Goal: Information Seeking & Learning: Learn about a topic

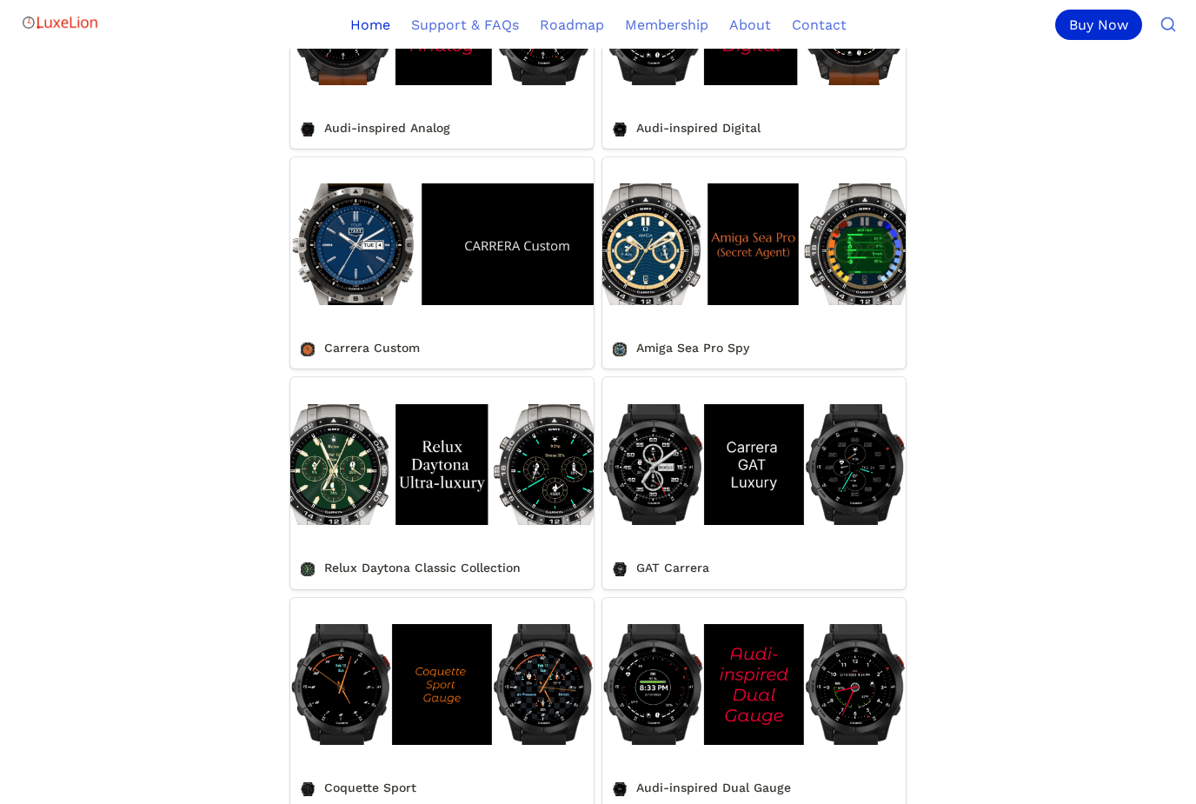
scroll to position [1464, 0]
click at [507, 501] on link "Relux Daytona Classic Collection" at bounding box center [441, 482] width 303 height 211
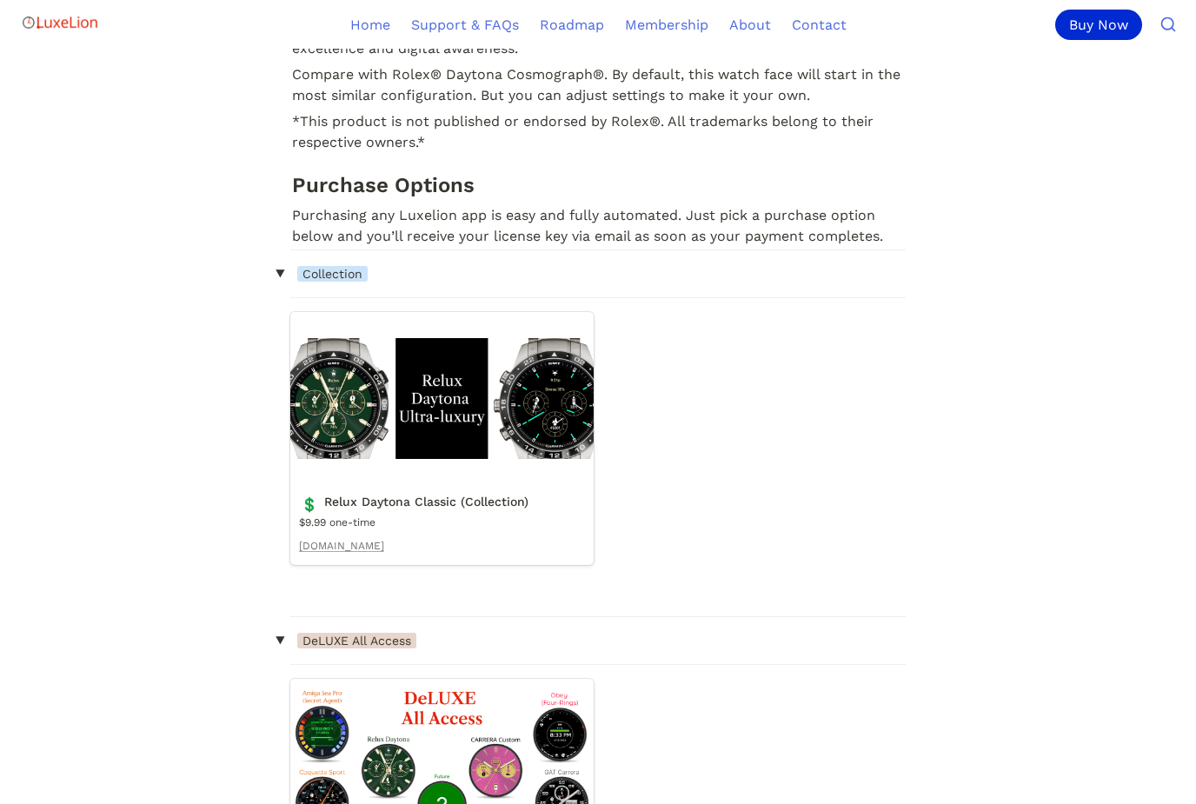
scroll to position [1226, 0]
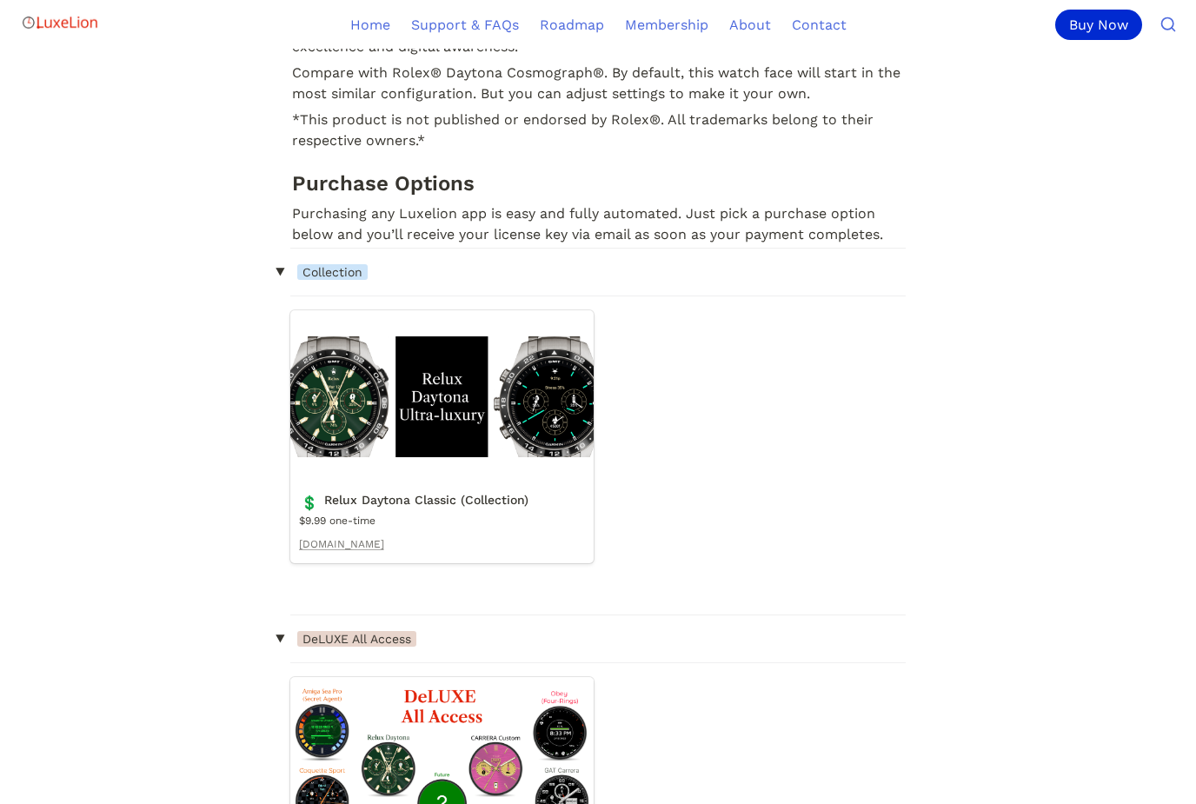
click at [531, 411] on link "Relux Daytona Classic (Collection)" at bounding box center [441, 437] width 303 height 253
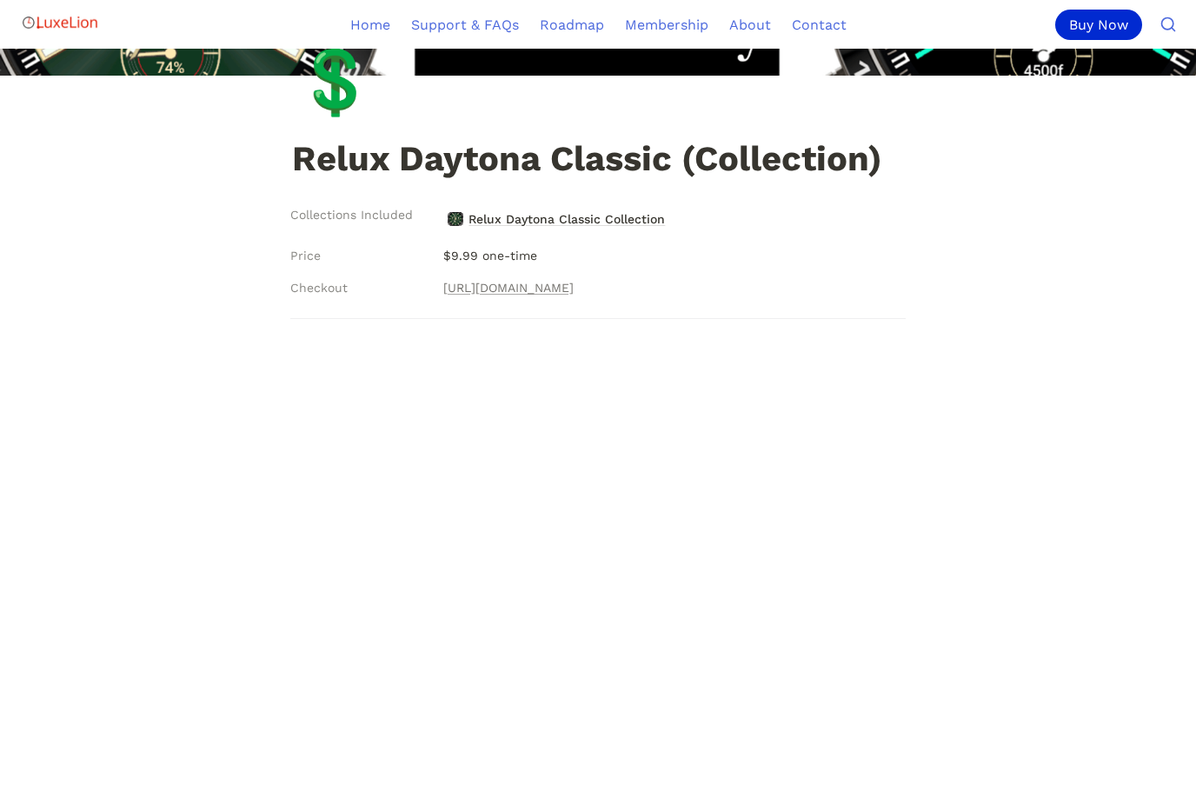
scroll to position [214, 0]
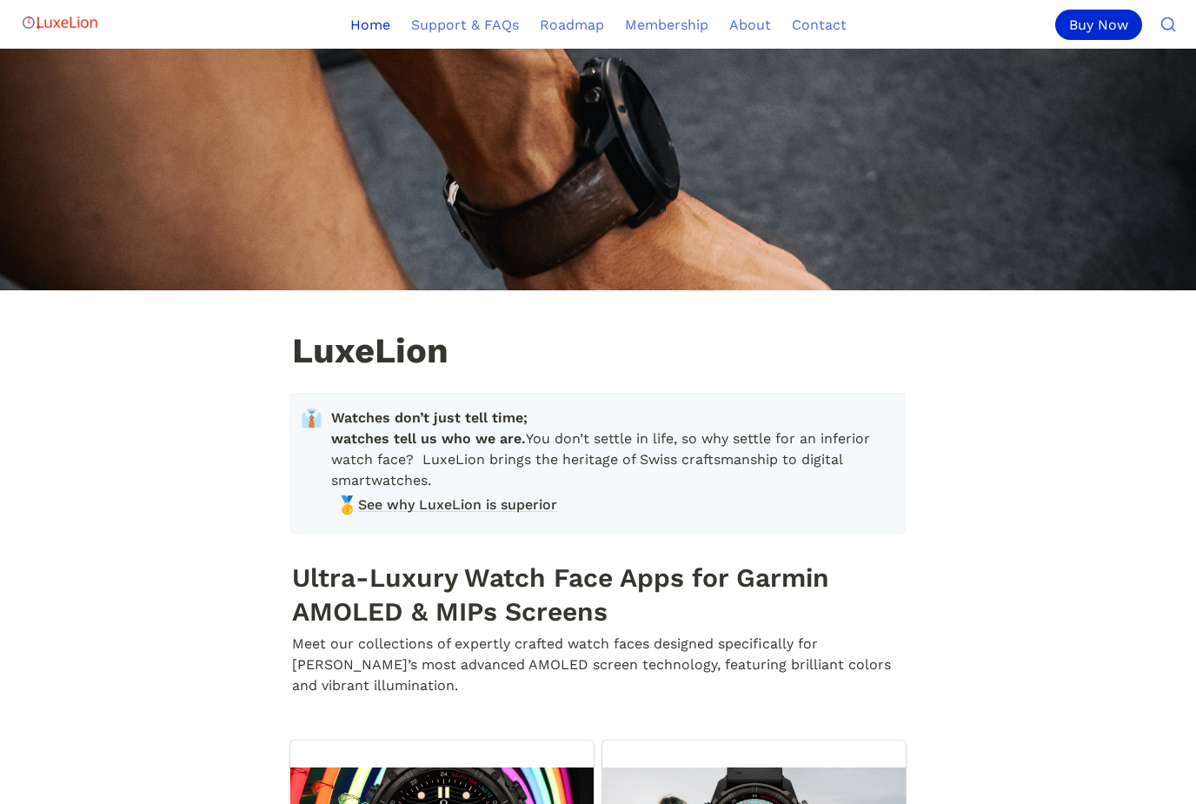
scroll to position [1519, 0]
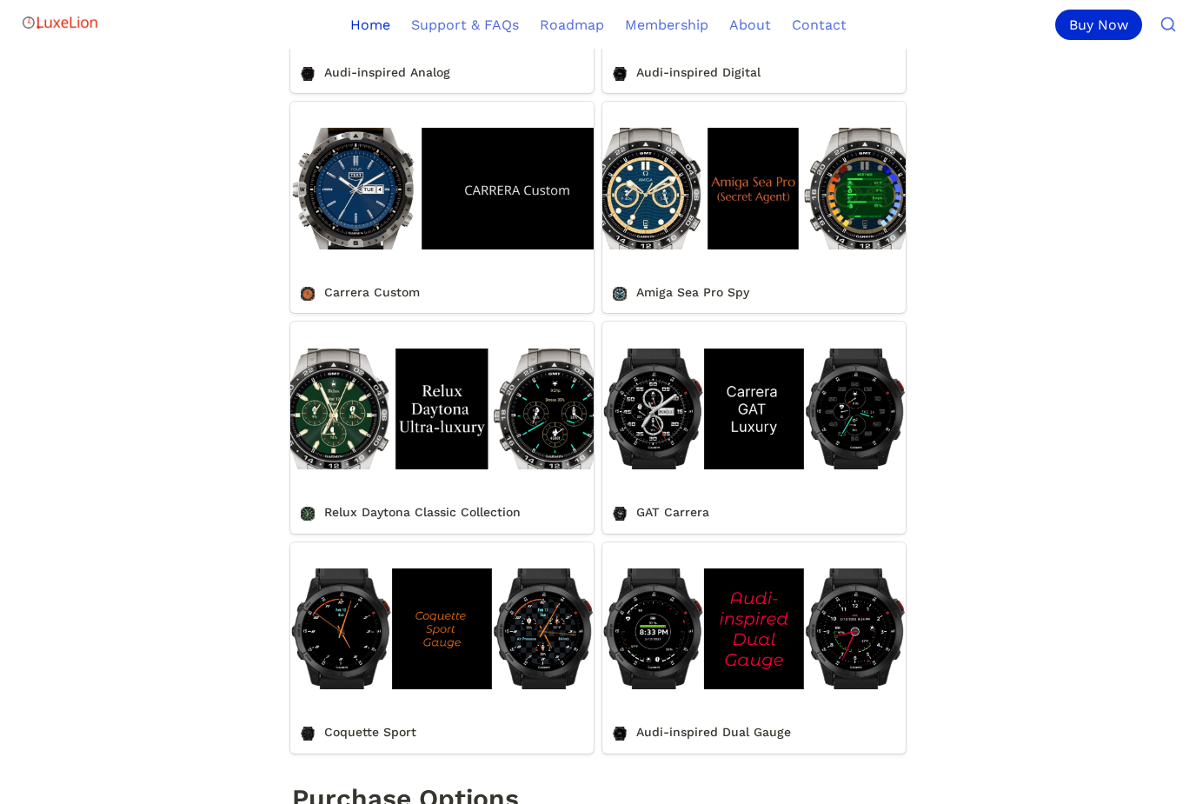
click at [374, 233] on link "Carrera Custom" at bounding box center [441, 207] width 303 height 211
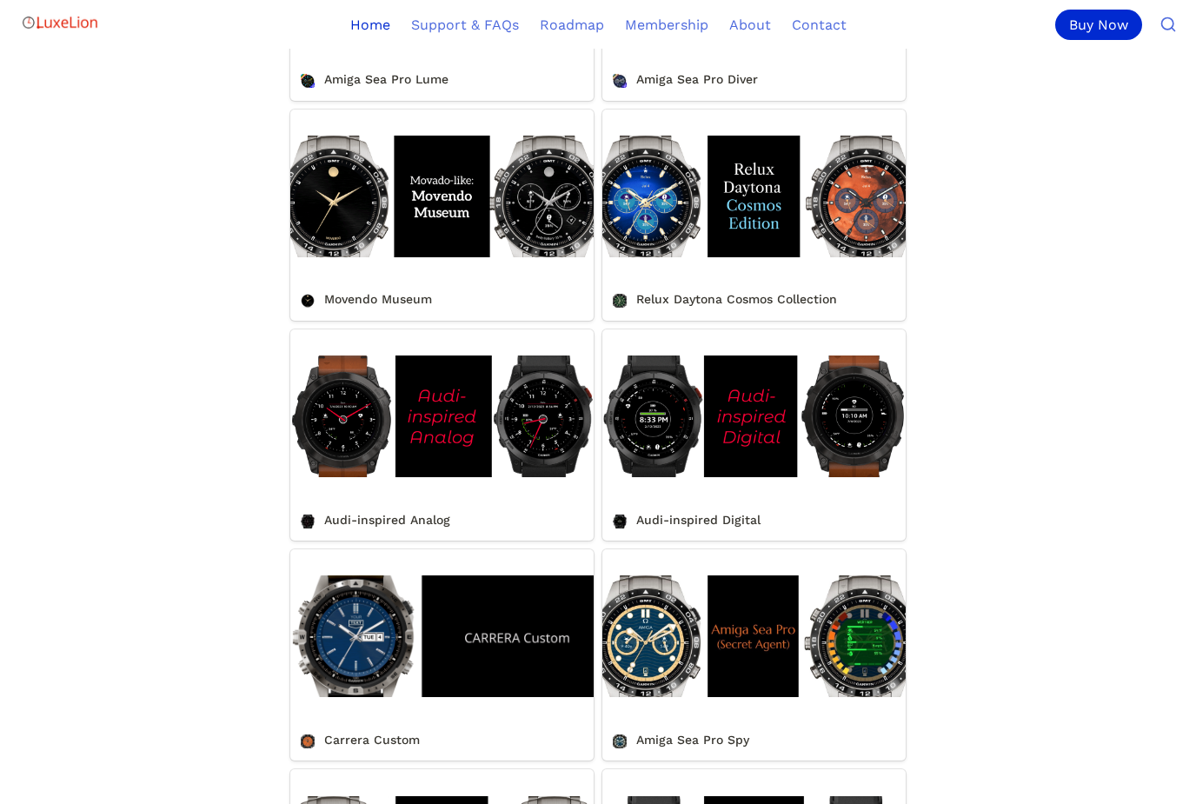
scroll to position [1071, 0]
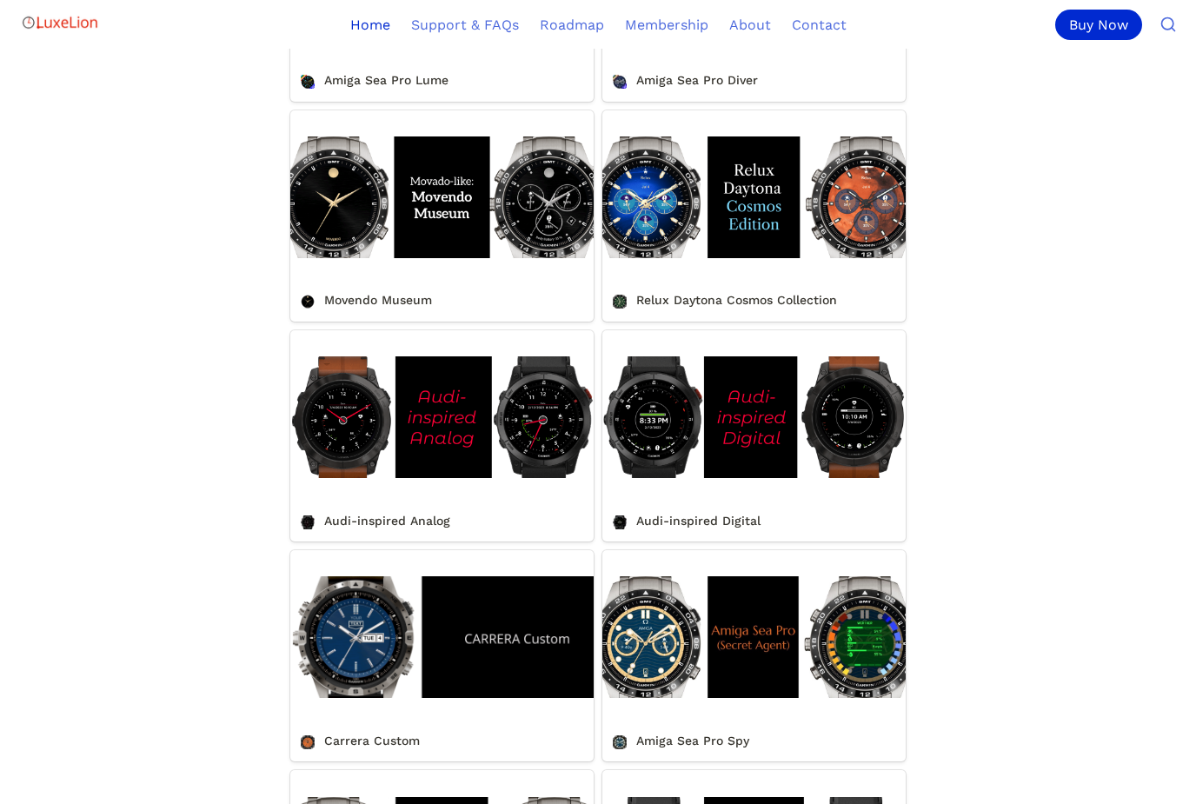
click at [681, 231] on link "Relux Daytona Cosmos Collection" at bounding box center [753, 215] width 303 height 211
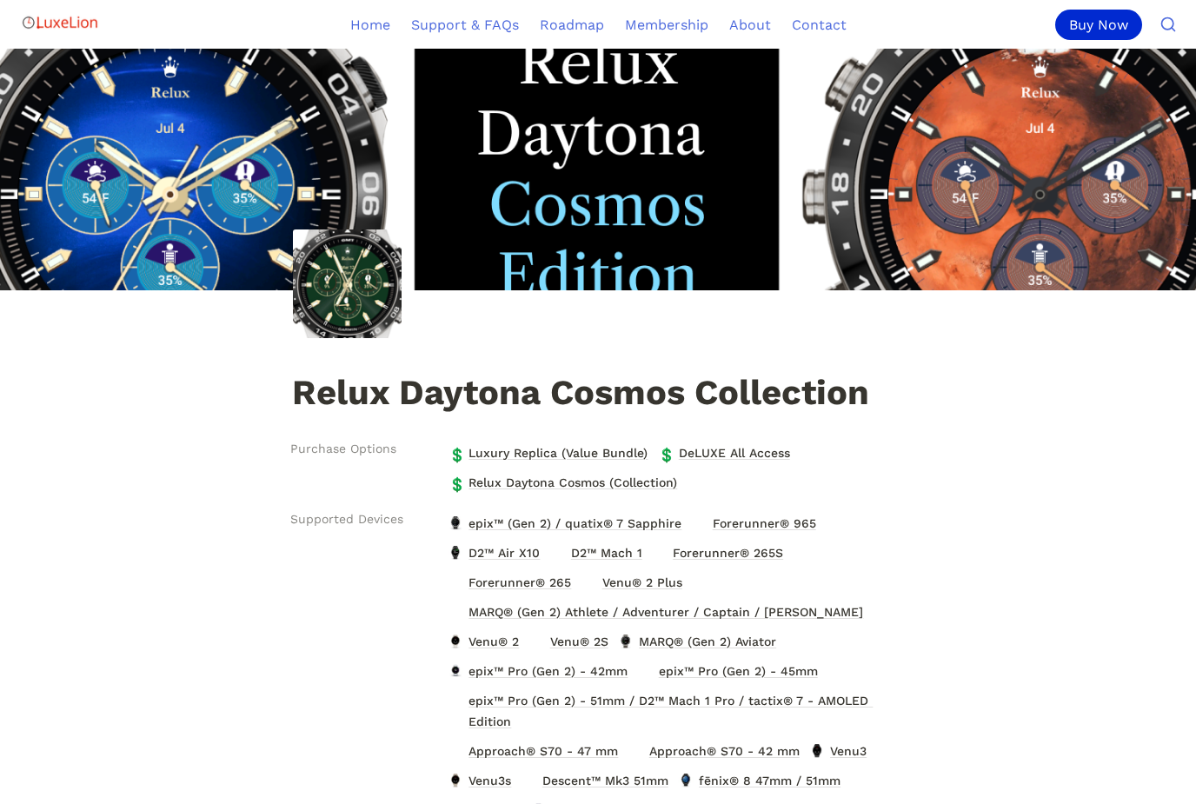
scroll to position [1071, 0]
